Goal: Task Accomplishment & Management: Manage account settings

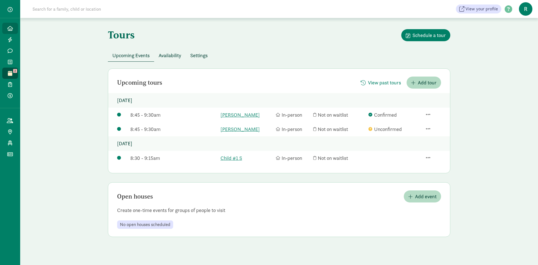
click at [10, 27] on icon at bounding box center [10, 28] width 6 height 5
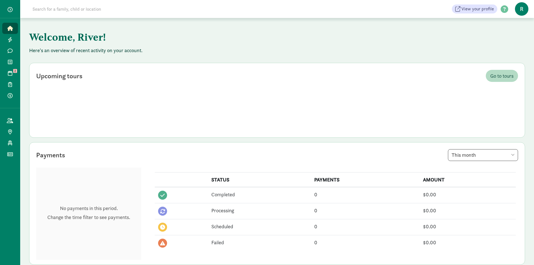
click at [210, 55] on div "Welcome, River! Here's an overview of recent activity on your account. Upcoming…" at bounding box center [277, 243] width 514 height 450
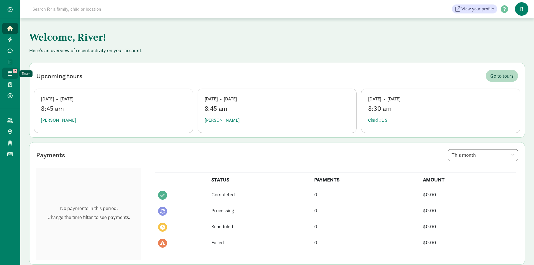
click at [14, 72] on span "2" at bounding box center [15, 71] width 4 height 4
click at [10, 71] on icon at bounding box center [10, 73] width 4 height 5
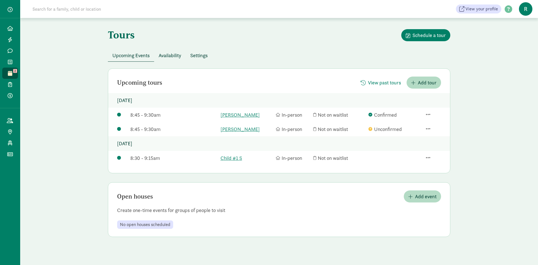
click at [525, 8] on span "R" at bounding box center [525, 8] width 13 height 13
click at [518, 30] on link "Logout" at bounding box center [521, 28] width 22 height 7
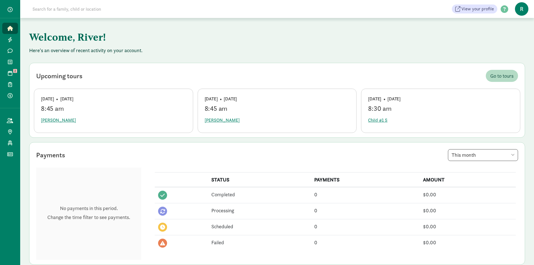
click at [10, 29] on icon at bounding box center [10, 28] width 6 height 5
click at [12, 73] on icon at bounding box center [10, 73] width 4 height 5
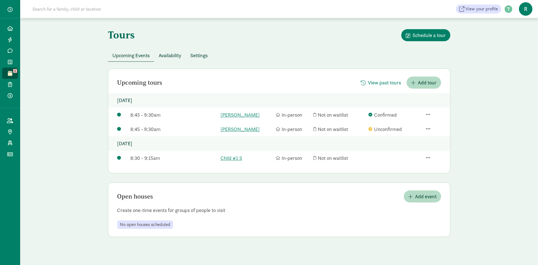
click at [523, 6] on span "R" at bounding box center [525, 8] width 13 height 13
click at [521, 29] on link "Logout" at bounding box center [521, 28] width 22 height 7
